Goal: Task Accomplishment & Management: Manage account settings

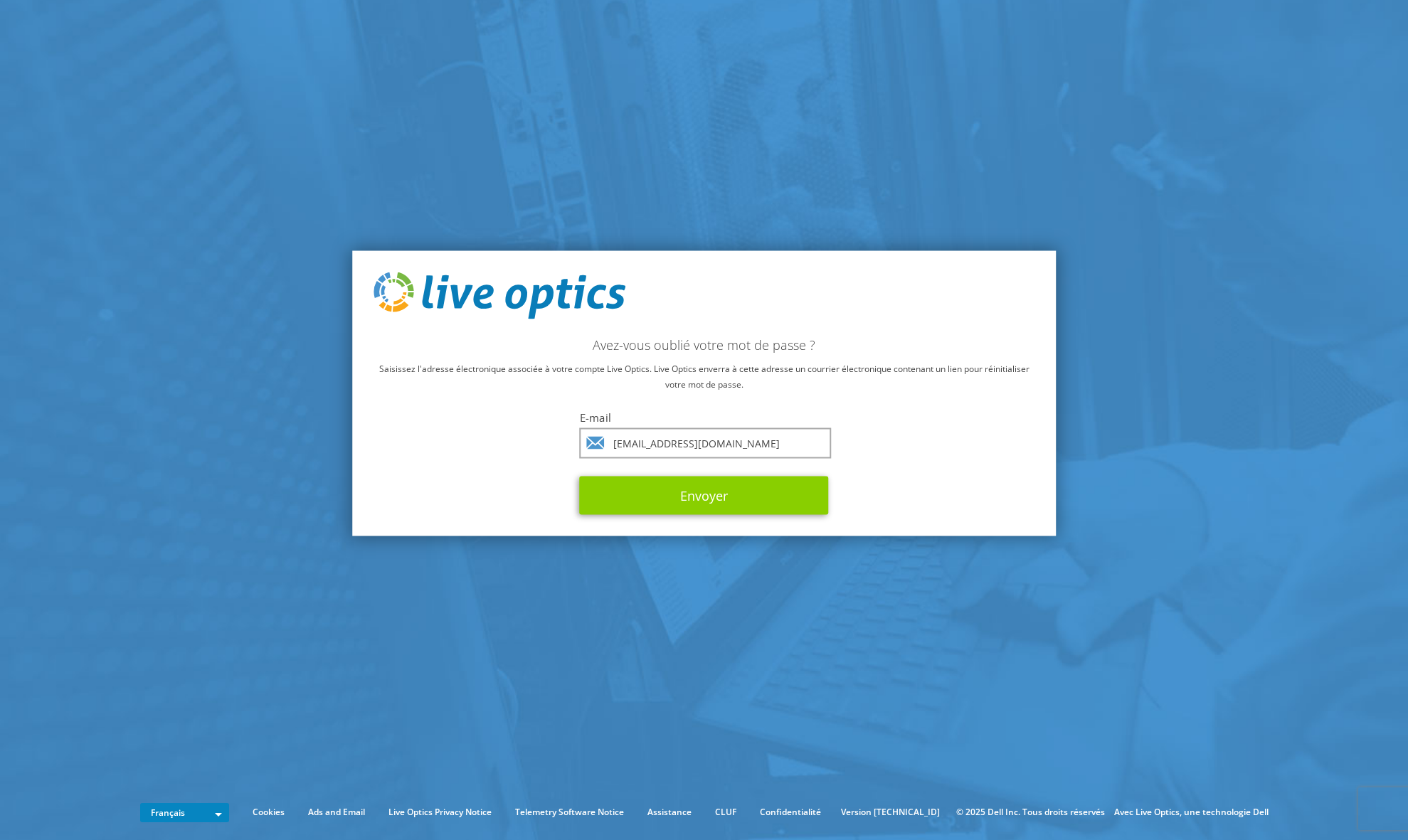
type input "[EMAIL_ADDRESS][DOMAIN_NAME]"
click at [696, 509] on button "Envoyer" at bounding box center [705, 495] width 249 height 38
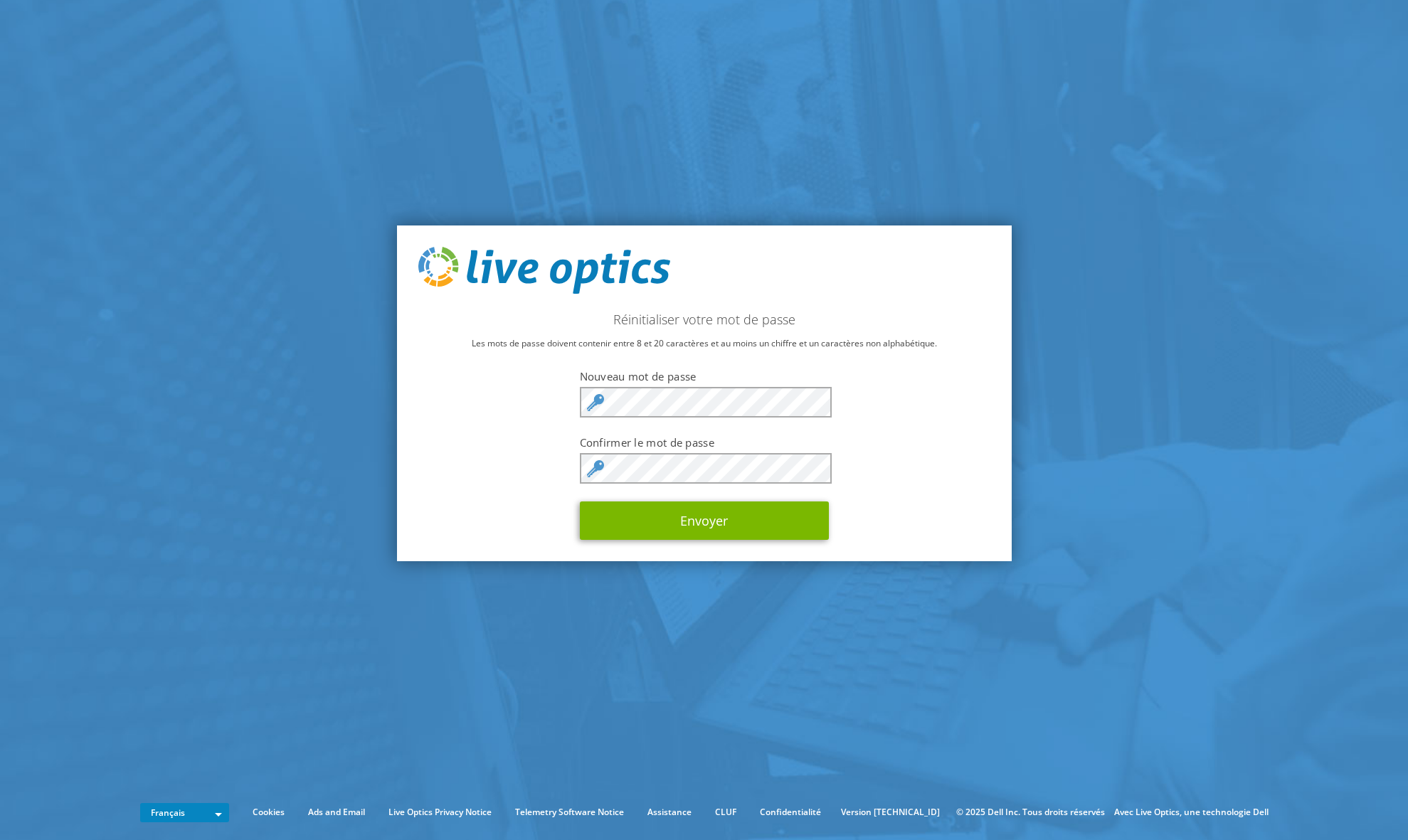
click at [894, 489] on div "Réinitialiser votre mot de passe Les mots de passe doivent contenir entre 8 et …" at bounding box center [704, 394] width 615 height 336
click at [906, 457] on div "Réinitialiser votre mot de passe Les mots de passe doivent contenir entre 8 et …" at bounding box center [704, 394] width 615 height 336
click at [740, 517] on button "Envoyer" at bounding box center [705, 520] width 249 height 38
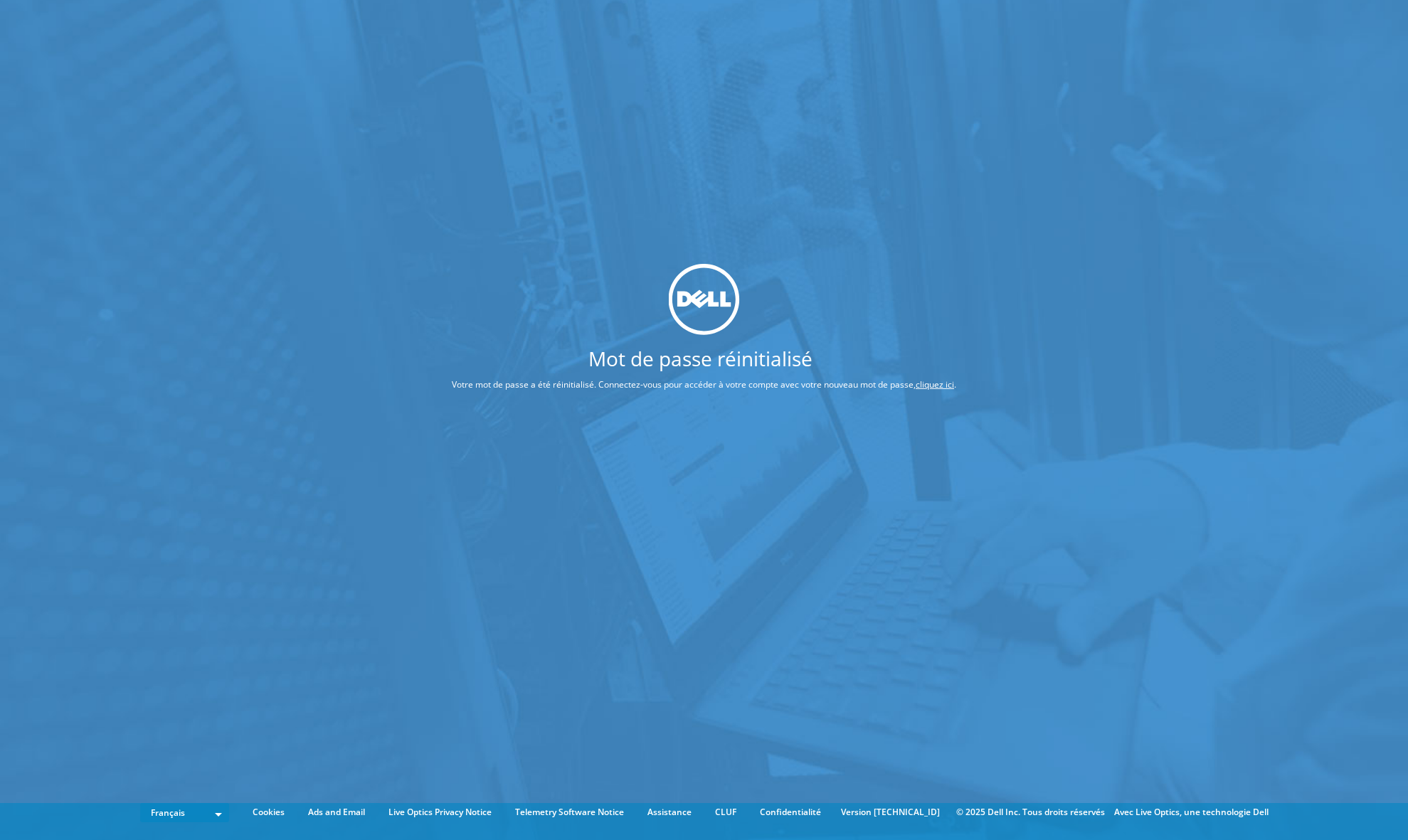
click at [924, 384] on link "cliquez ici" at bounding box center [935, 384] width 38 height 12
